Goal: Check status: Check status

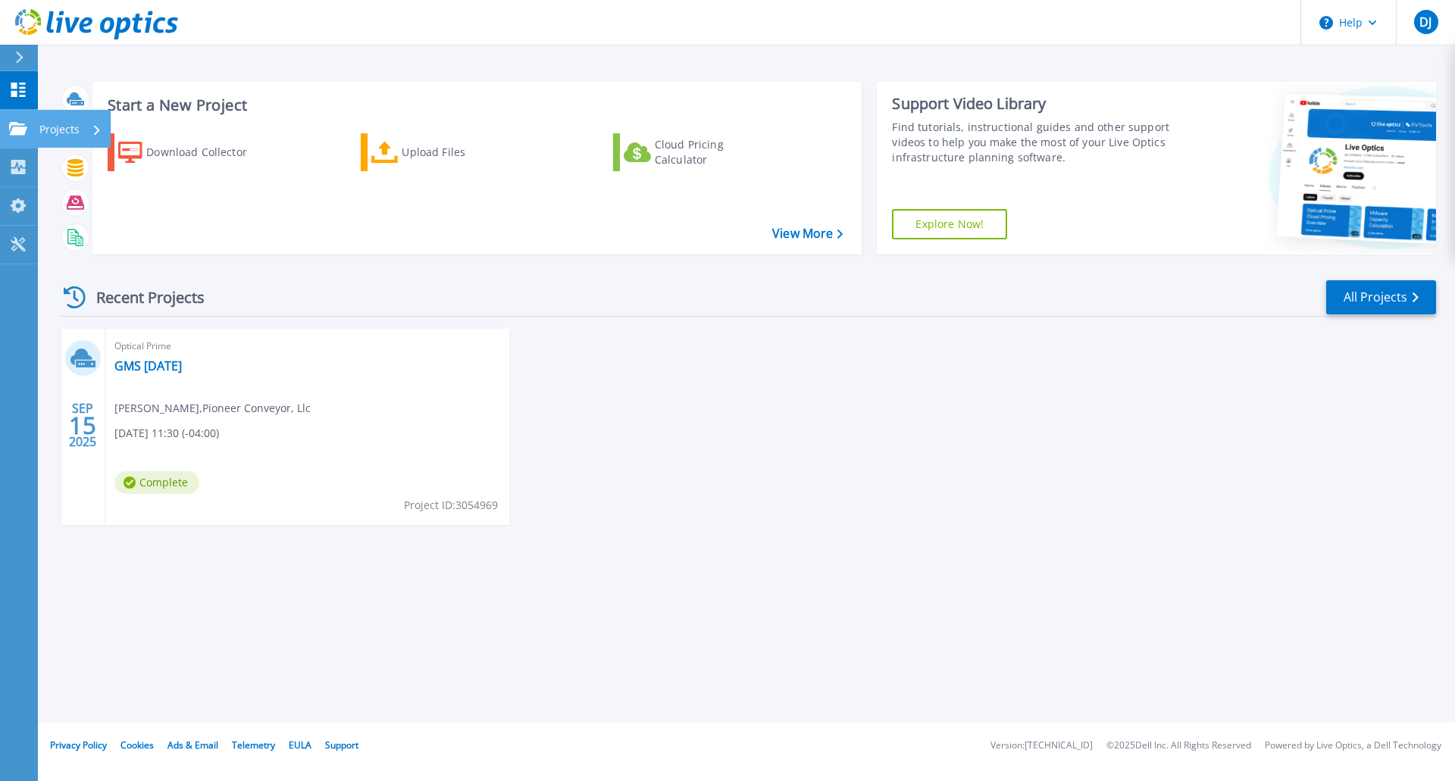
click at [18, 124] on icon at bounding box center [18, 128] width 18 height 13
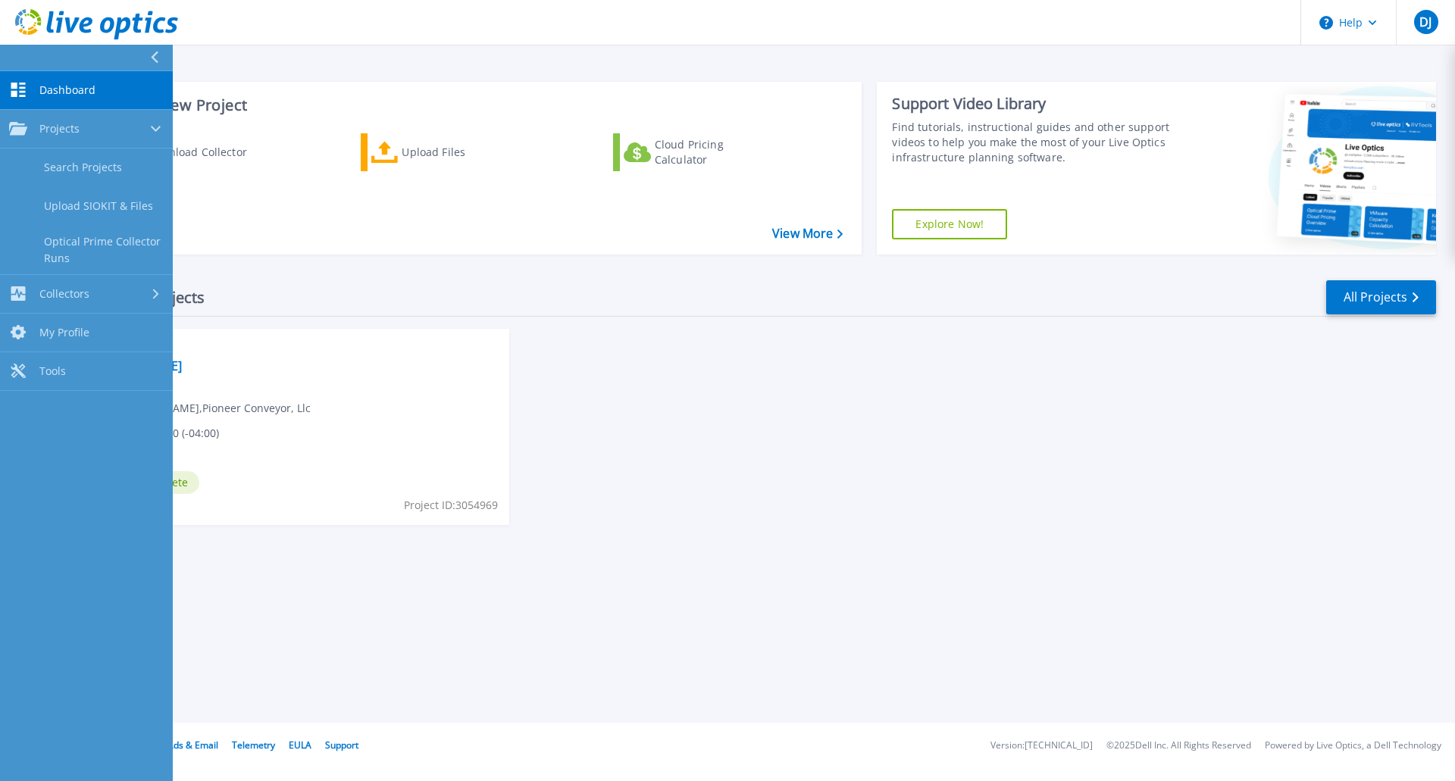
click at [534, 362] on div "SEP 15 2025 Optical Prime GMS Sept25 DENNIS JANSON , Pioneer Conveyor, Llc 09/1…" at bounding box center [741, 442] width 1390 height 227
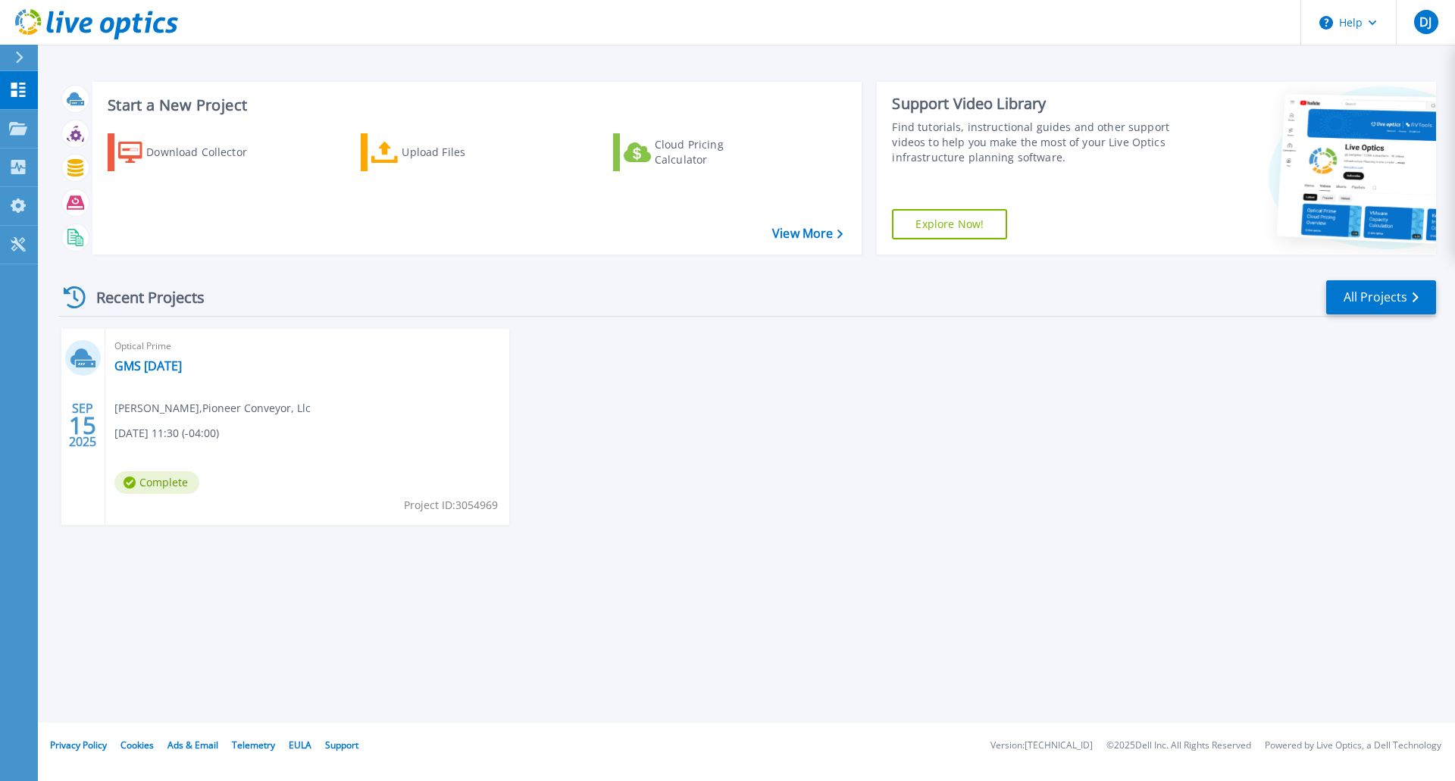
click at [416, 400] on div "Optical Prime GMS Sept25 DENNIS JANSON , Pioneer Conveyor, Llc 09/15/2025, 11:3…" at bounding box center [307, 427] width 404 height 196
click at [160, 364] on link "GMS [DATE]" at bounding box center [147, 365] width 67 height 15
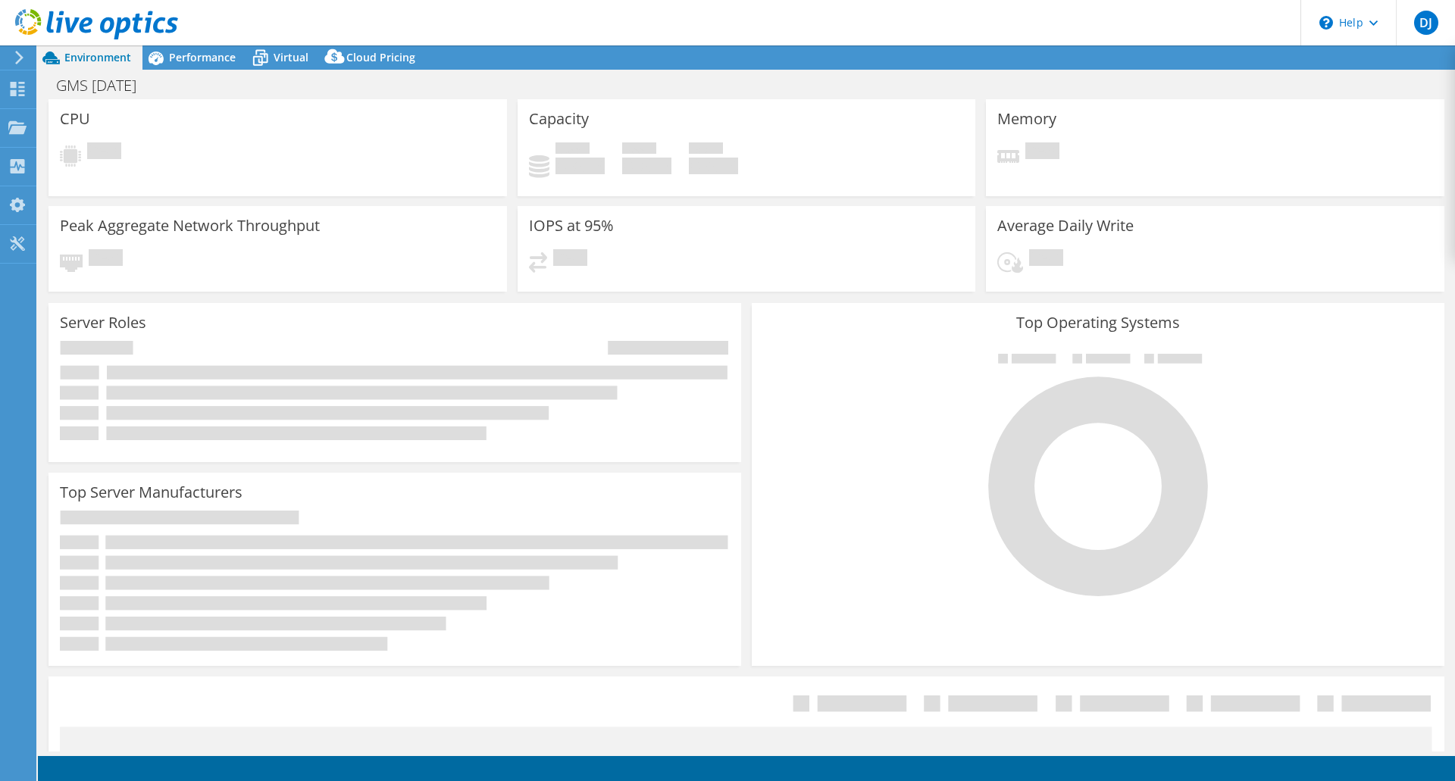
select select "USEast"
select select "USD"
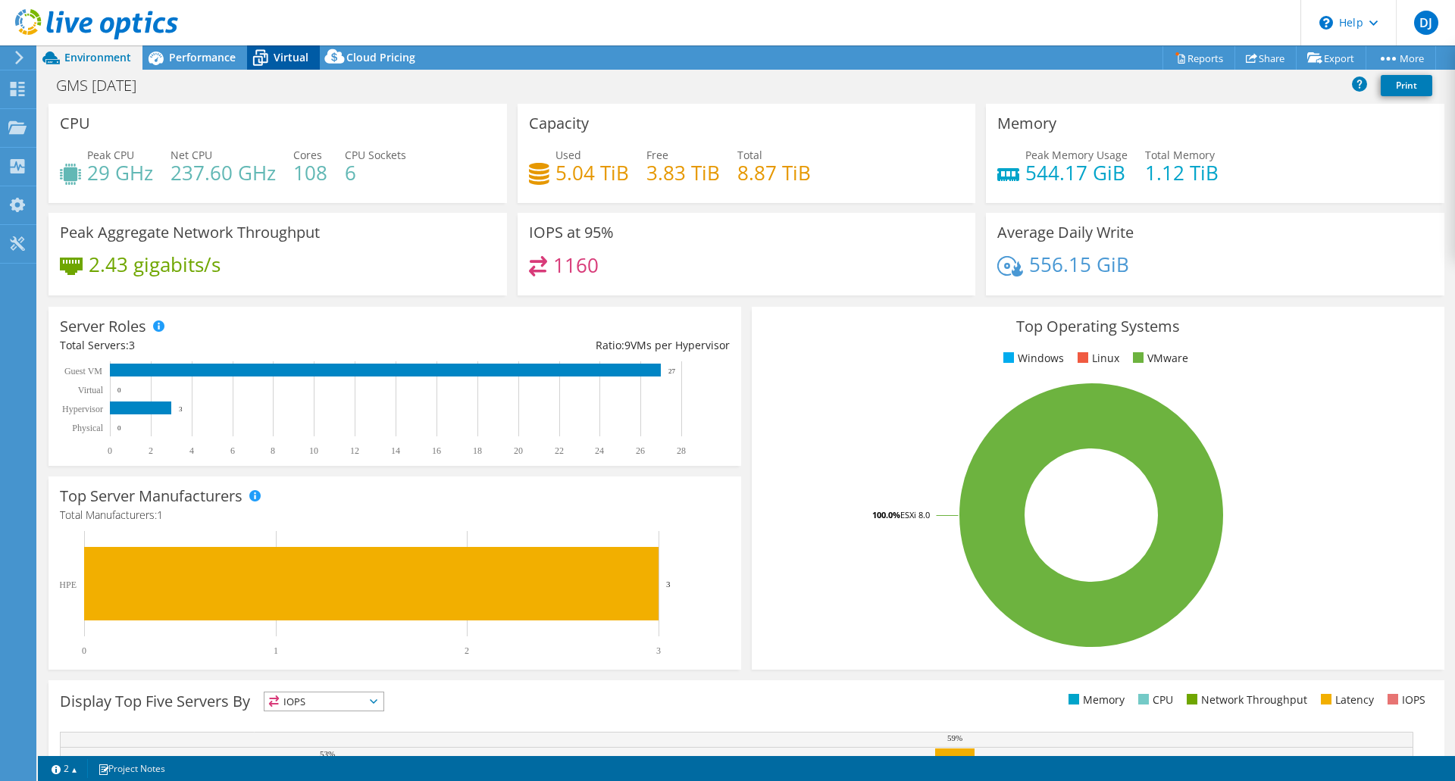
click at [265, 58] on icon at bounding box center [260, 58] width 27 height 27
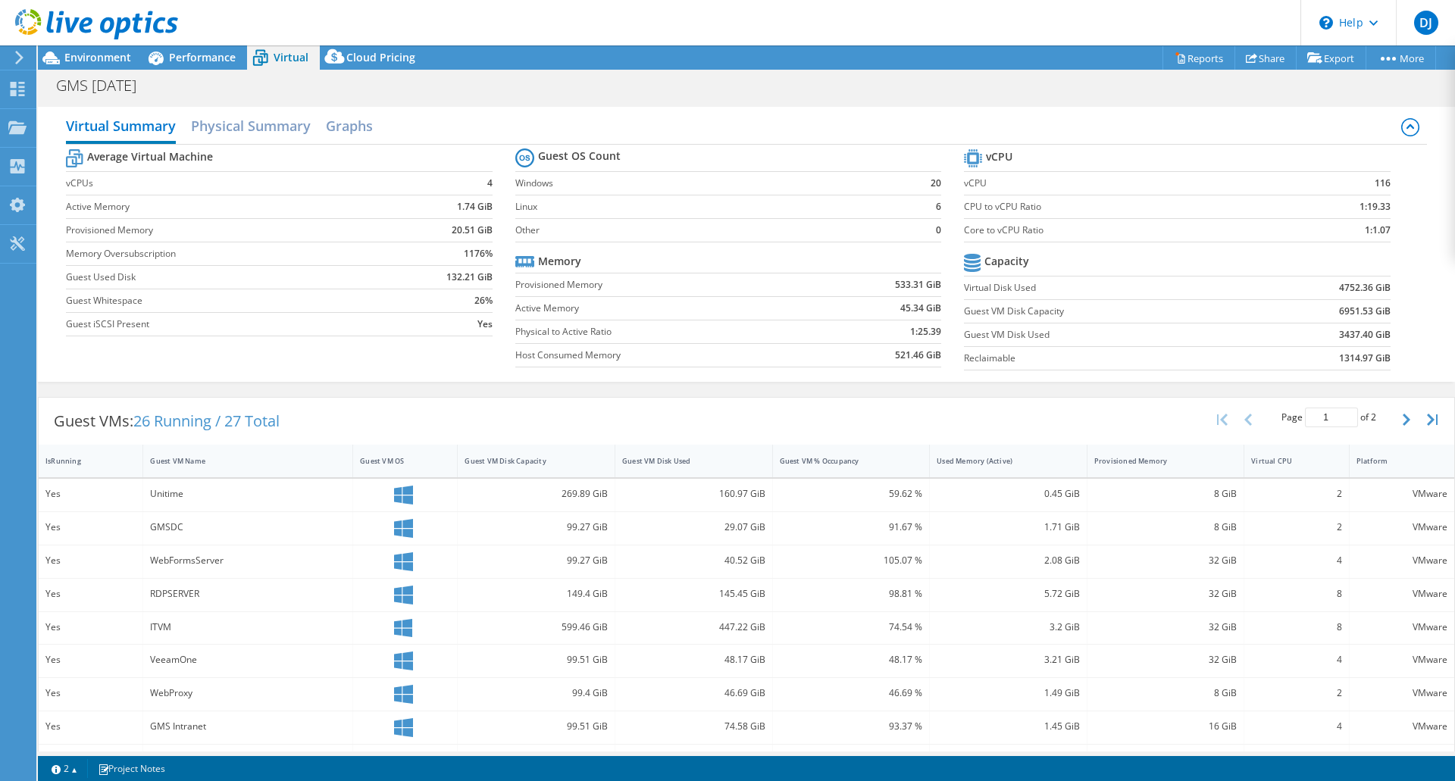
click at [399, 503] on icon at bounding box center [403, 495] width 19 height 19
click at [95, 497] on div "Yes" at bounding box center [90, 494] width 90 height 17
click at [241, 127] on h2 "Physical Summary" at bounding box center [251, 127] width 120 height 33
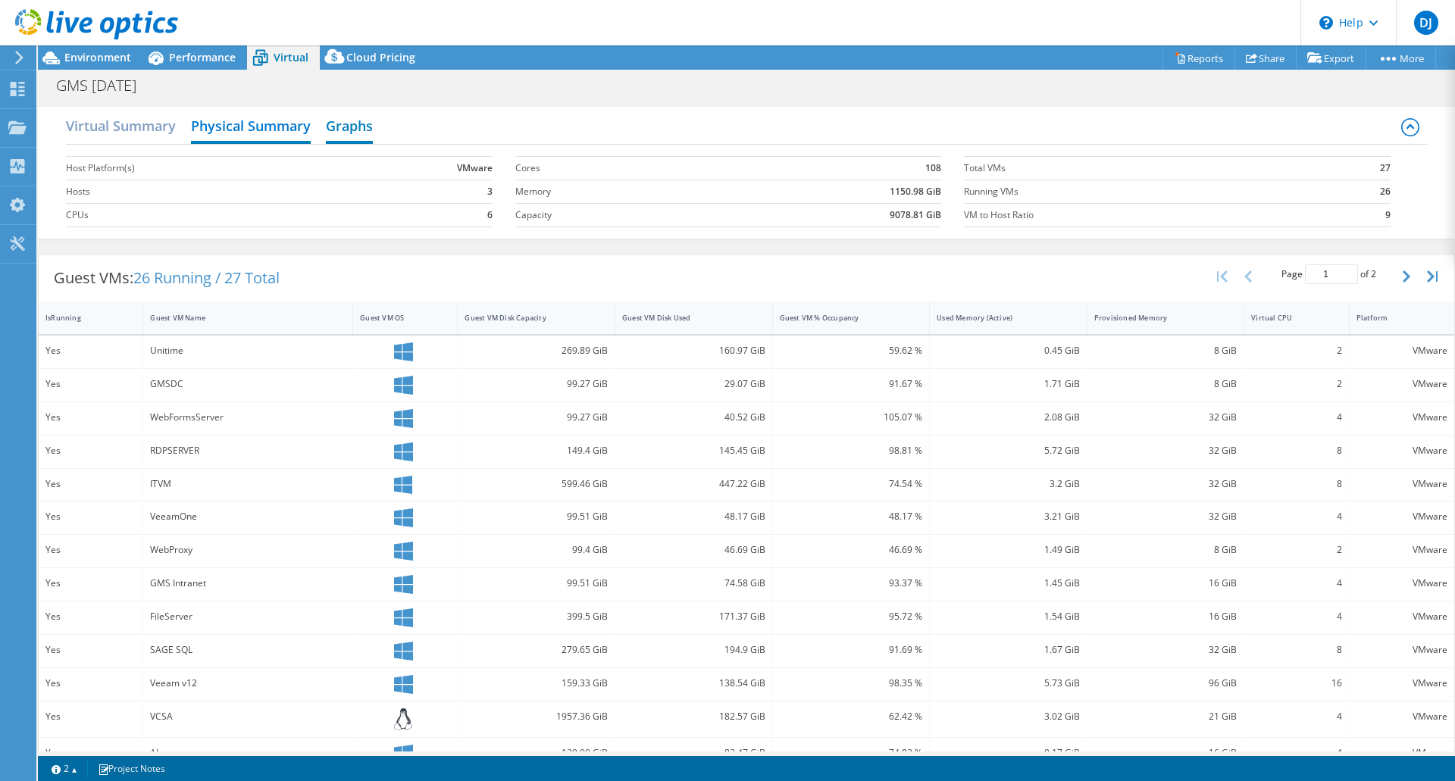
click at [345, 132] on h2 "Graphs" at bounding box center [349, 127] width 47 height 33
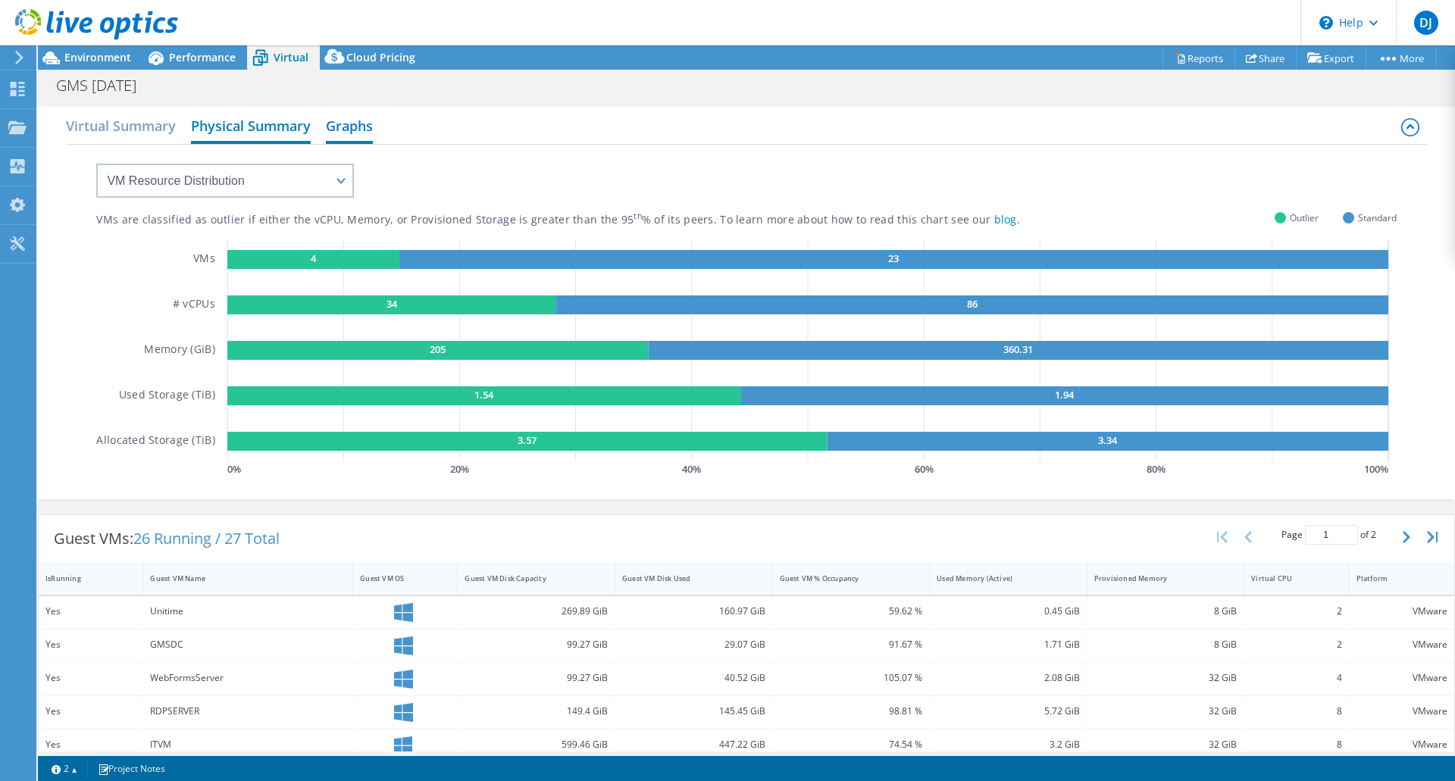
click at [280, 134] on h2 "Physical Summary" at bounding box center [251, 127] width 120 height 33
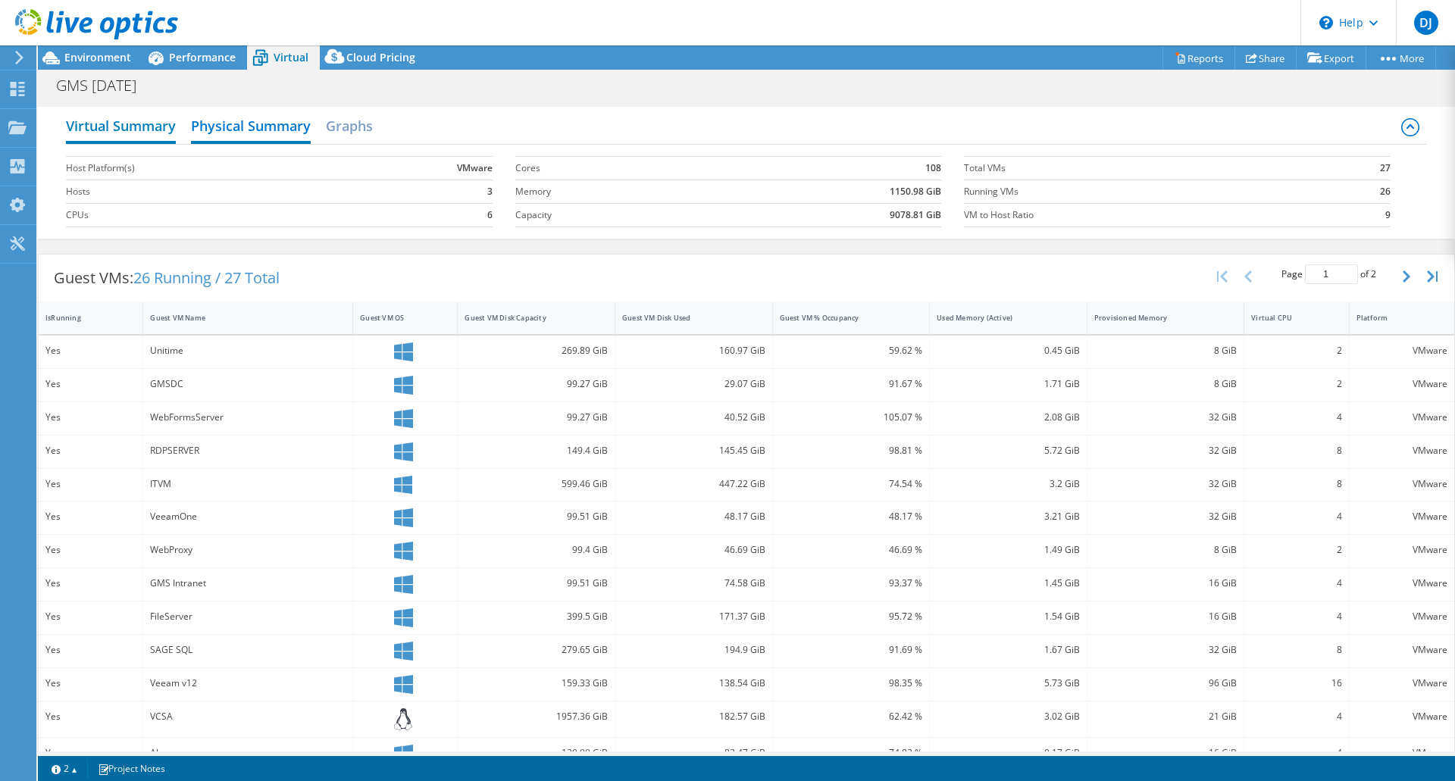
click at [175, 134] on h2 "Virtual Summary" at bounding box center [121, 127] width 110 height 33
